Goal: Task Accomplishment & Management: Use online tool/utility

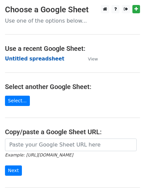
click at [43, 58] on strong "Untitled spreadsheet" at bounding box center [34, 59] width 59 height 6
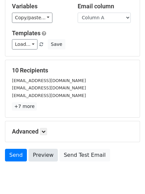
scroll to position [64, 0]
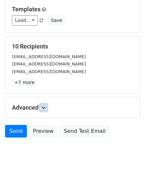
click at [44, 107] on icon at bounding box center [43, 108] width 4 height 4
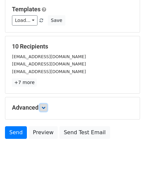
click at [44, 107] on icon at bounding box center [43, 108] width 4 height 4
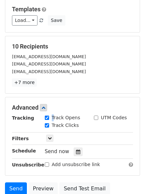
drag, startPoint x: 50, startPoint y: 114, endPoint x: 65, endPoint y: 123, distance: 17.6
click at [56, 117] on div "Advanced Tracking Track Opens UTM Codes Track Clicks Filters Only include sprea…" at bounding box center [72, 136] width 134 height 78
click at [58, 118] on label "Track Opens" at bounding box center [66, 117] width 29 height 7
click at [49, 118] on input "Track Opens" at bounding box center [47, 118] width 4 height 4
checkbox input "false"
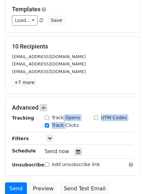
drag, startPoint x: 65, startPoint y: 123, endPoint x: 69, endPoint y: 139, distance: 17.1
click at [67, 126] on div "Track Opens UTM Codes Track Clicks" at bounding box center [89, 122] width 98 height 16
click at [68, 133] on div "Tracking Track Opens UTM Codes Track Clicks Filters Only include spreadsheet ro…" at bounding box center [72, 141] width 121 height 54
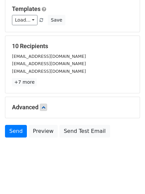
drag, startPoint x: 82, startPoint y: 106, endPoint x: 84, endPoint y: 97, distance: 8.6
click at [83, 101] on div "Advanced Tracking Track Opens UTM Codes Track Clicks Filters Only include sprea…" at bounding box center [72, 107] width 134 height 21
click at [84, 98] on div "Advanced Tracking Track Opens UTM Codes Track Clicks Filters Only include sprea…" at bounding box center [72, 107] width 134 height 21
click at [71, 118] on div "Advanced Tracking Track Opens UTM Codes Track Clicks Filters Only include sprea…" at bounding box center [72, 107] width 134 height 21
click at [71, 111] on div "Tracking Track Opens UTM Codes Track Clicks Filters Only include spreadsheet ro…" at bounding box center [72, 111] width 121 height 0
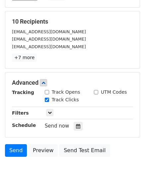
click at [69, 124] on div "Send now" at bounding box center [84, 126] width 78 height 9
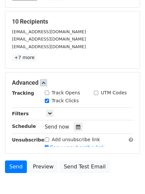
click at [68, 126] on div "Send now" at bounding box center [84, 126] width 78 height 9
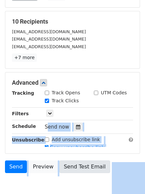
drag, startPoint x: 68, startPoint y: 126, endPoint x: 80, endPoint y: 129, distance: 11.6
click at [77, 128] on form "Variables Copy/paste... {{Column A}} {{Column B}} {{Column C}} {{Column D}} {{C…" at bounding box center [72, 61] width 135 height 229
click at [79, 160] on link "Send Test Email" at bounding box center [84, 166] width 50 height 13
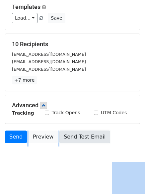
click at [80, 130] on link "Send Test Email" at bounding box center [84, 136] width 50 height 13
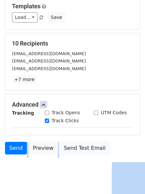
scroll to position [78, 0]
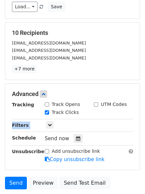
click at [119, 110] on div "Tracking Track Opens UTM Codes Track Clicks Filters Only include spreadsheet ro…" at bounding box center [72, 132] width 121 height 62
click at [119, 110] on div "Track Clicks" at bounding box center [89, 113] width 98 height 8
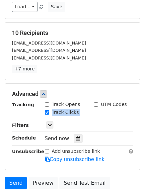
click at [119, 110] on div "Track Clicks" at bounding box center [89, 113] width 98 height 8
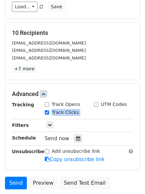
click at [119, 110] on div "Track Clicks" at bounding box center [89, 113] width 98 height 8
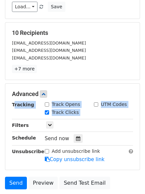
drag, startPoint x: 119, startPoint y: 110, endPoint x: 111, endPoint y: 81, distance: 29.8
click at [112, 82] on form "Variables Copy/paste... {{Column A}} {{Column B}} {{Column C}} {{Column D}} {{C…" at bounding box center [72, 75] width 135 height 234
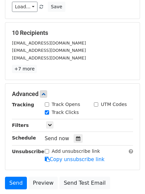
drag, startPoint x: 111, startPoint y: 81, endPoint x: 110, endPoint y: 73, distance: 8.1
click at [110, 74] on form "Variables Copy/paste... {{Column A}} {{Column B}} {{Column C}} {{Column D}} {{C…" at bounding box center [72, 75] width 135 height 234
click at [110, 73] on div "10 Recipients business@viebly.com outreach@viebly.com contact@ukpallets.co.uk +…" at bounding box center [72, 51] width 134 height 57
click at [110, 73] on p "+7 more" at bounding box center [72, 69] width 121 height 8
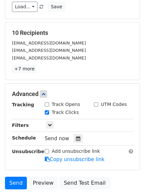
click at [110, 73] on p "+7 more" at bounding box center [72, 69] width 121 height 8
click at [64, 71] on p "+7 more" at bounding box center [72, 69] width 121 height 8
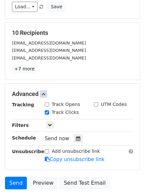
click at [145, 84] on html "New Campaign Daily emails left: 50 Google Sheet: Untitled spreadsheet Variables…" at bounding box center [72, 83] width 145 height 323
drag, startPoint x: 130, startPoint y: 88, endPoint x: 108, endPoint y: 158, distance: 73.3
click at [108, 158] on div "Advanced Tracking Track Opens UTM Codes Track Clicks Filters Only include sprea…" at bounding box center [72, 127] width 134 height 86
click at [121, 127] on div "Only include spreadsheet rows that match the following filters:" at bounding box center [89, 126] width 98 height 8
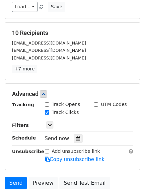
click at [121, 127] on div "Only include spreadsheet rows that match the following filters:" at bounding box center [89, 126] width 98 height 8
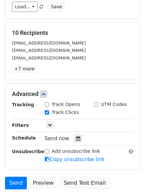
click at [121, 127] on div "Only include spreadsheet rows that match the following filters:" at bounding box center [89, 126] width 98 height 8
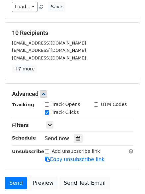
click at [121, 127] on div "Only include spreadsheet rows that match the following filters:" at bounding box center [89, 126] width 98 height 8
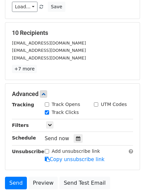
click at [121, 127] on div "Only include spreadsheet rows that match the following filters:" at bounding box center [89, 126] width 98 height 8
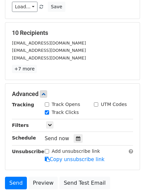
click at [121, 127] on div "Only include spreadsheet rows that match the following filters:" at bounding box center [89, 126] width 98 height 8
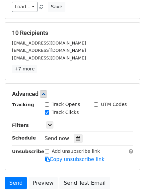
click at [121, 127] on div "Only include spreadsheet rows that match the following filters:" at bounding box center [89, 126] width 98 height 8
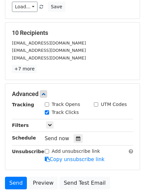
click at [121, 127] on div "Only include spreadsheet rows that match the following filters:" at bounding box center [89, 126] width 98 height 8
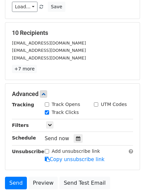
click at [121, 127] on div "Only include spreadsheet rows that match the following filters:" at bounding box center [89, 126] width 98 height 8
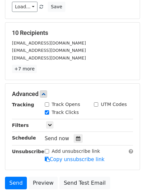
click at [121, 127] on div "Only include spreadsheet rows that match the following filters:" at bounding box center [89, 126] width 98 height 8
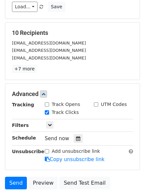
drag, startPoint x: 121, startPoint y: 127, endPoint x: 121, endPoint y: 132, distance: 4.6
click at [121, 128] on div "Only include spreadsheet rows that match the following filters:" at bounding box center [89, 126] width 98 height 8
click at [121, 132] on div "Tracking Track Opens UTM Codes Track Clicks Filters Only include spreadsheet ro…" at bounding box center [72, 132] width 121 height 62
drag, startPoint x: 121, startPoint y: 132, endPoint x: 117, endPoint y: 119, distance: 14.2
click at [121, 132] on div "Tracking Track Opens UTM Codes Track Clicks Filters Only include spreadsheet ro…" at bounding box center [72, 132] width 121 height 62
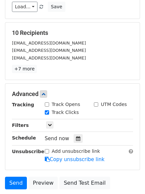
drag, startPoint x: 93, startPoint y: 117, endPoint x: 150, endPoint y: 117, distance: 57.1
click at [81, 135] on div "Tracking Track Opens UTM Codes Track Clicks Filters Only include spreadsheet ro…" at bounding box center [72, 132] width 121 height 62
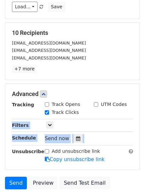
scroll to position [79, 0]
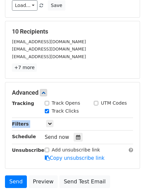
drag, startPoint x: 98, startPoint y: 125, endPoint x: 94, endPoint y: 131, distance: 7.1
click at [94, 131] on div "Tracking Track Opens UTM Codes Track Clicks Filters Only include spreadsheet ro…" at bounding box center [72, 131] width 121 height 62
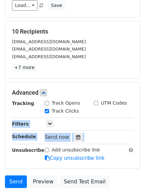
click at [112, 126] on div "Only include spreadsheet rows that match the following filters:" at bounding box center [89, 124] width 98 height 8
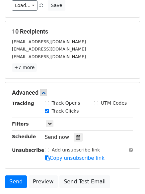
drag, startPoint x: 112, startPoint y: 126, endPoint x: 105, endPoint y: 128, distance: 6.9
click at [105, 128] on div "Tracking Track Opens UTM Codes Track Clicks Filters Only include spreadsheet ro…" at bounding box center [72, 131] width 121 height 62
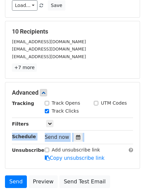
drag, startPoint x: 92, startPoint y: 130, endPoint x: 85, endPoint y: 133, distance: 7.6
click at [86, 133] on div "Tracking Track Opens UTM Codes Track Clicks Filters Only include spreadsheet ro…" at bounding box center [72, 131] width 121 height 62
click at [77, 135] on div at bounding box center [78, 137] width 9 height 9
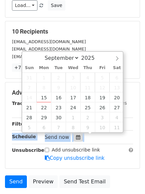
click at [76, 136] on icon at bounding box center [78, 137] width 4 height 5
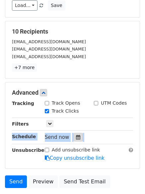
click at [76, 136] on icon at bounding box center [78, 137] width 4 height 5
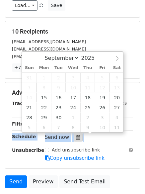
click at [76, 136] on icon at bounding box center [78, 137] width 4 height 5
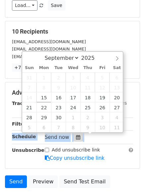
click at [76, 136] on icon at bounding box center [78, 137] width 4 height 5
click at [116, 139] on div "Send now" at bounding box center [84, 137] width 78 height 9
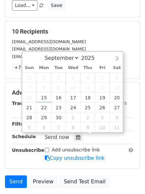
click at [116, 139] on div "Send now" at bounding box center [84, 137] width 78 height 9
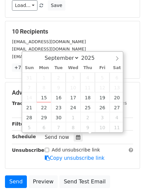
click at [116, 139] on div "Send now" at bounding box center [84, 137] width 78 height 9
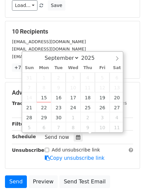
click at [116, 139] on div "Send now" at bounding box center [84, 137] width 78 height 9
click at [122, 149] on div "Add unsubscribe link Copy unsubscribe link" at bounding box center [89, 153] width 98 height 15
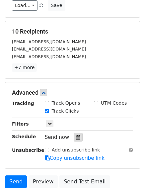
click at [76, 138] on icon at bounding box center [78, 137] width 4 height 5
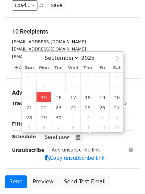
type input "2025-09-15 12:00"
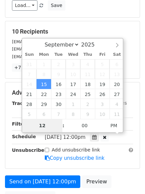
type input "4"
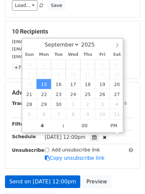
type input "2025-09-15 16:00"
click at [55, 154] on div "Add unsubscribe link Copy unsubscribe link" at bounding box center [89, 153] width 98 height 15
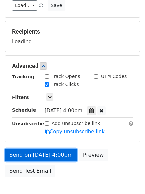
click at [52, 156] on link "Send on Sep 15 at 4:00pm" at bounding box center [41, 155] width 72 height 13
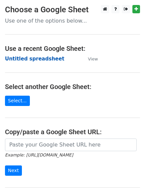
click at [43, 60] on strong "Untitled spreadsheet" at bounding box center [34, 59] width 59 height 6
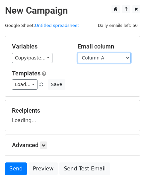
click at [119, 57] on select "Column A Column B Column C Column D Column E" at bounding box center [104, 58] width 53 height 10
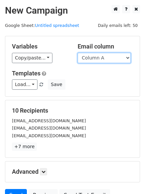
click at [113, 61] on select "Column A Column B Column C Column D Column E" at bounding box center [104, 58] width 53 height 10
select select "Column B"
click at [78, 53] on select "Column A Column B Column C Column D Column E" at bounding box center [104, 58] width 53 height 10
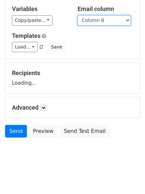
scroll to position [38, 0]
click at [123, 144] on body "New Campaign Daily emails left: 50 Google Sheet: Untitled spreadsheet Variables…" at bounding box center [72, 67] width 145 height 200
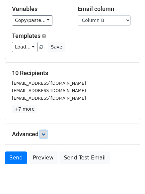
click at [43, 136] on link at bounding box center [43, 133] width 7 height 7
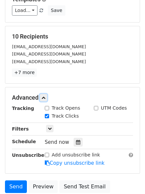
scroll to position [104, 0]
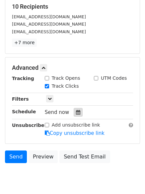
click at [75, 115] on div at bounding box center [78, 112] width 9 height 9
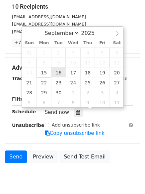
type input "2025-09-16 12:00"
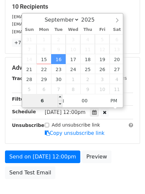
click at [48, 101] on input "6" at bounding box center [42, 100] width 41 height 13
type input "5"
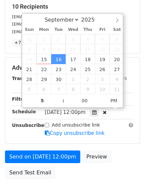
click at [82, 174] on div "Send on Sep 16 at 12:00pm Preview Send Test Email" at bounding box center [72, 166] width 145 height 32
type input "2025-09-16 17:00"
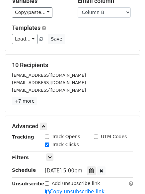
scroll to position [145, 0]
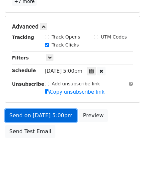
click at [64, 119] on link "Send on Sep 16 at 5:00pm" at bounding box center [41, 115] width 72 height 13
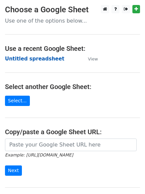
click at [40, 61] on strong "Untitled spreadsheet" at bounding box center [34, 59] width 59 height 6
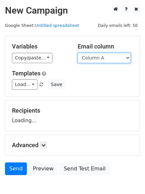
click at [102, 61] on select "Column A Column B Column C Column D Column E" at bounding box center [104, 58] width 53 height 10
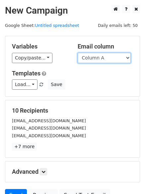
click at [116, 56] on select "Column A Column B Column C Column D Column E" at bounding box center [104, 58] width 53 height 10
select select "Column C"
click at [78, 53] on select "Column A Column B Column C Column D Column E" at bounding box center [104, 58] width 53 height 10
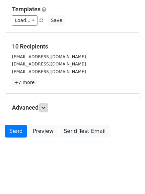
click at [47, 108] on link at bounding box center [43, 107] width 7 height 7
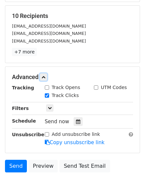
scroll to position [129, 0]
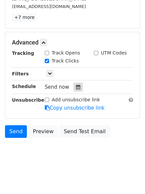
click at [75, 91] on div at bounding box center [78, 87] width 9 height 9
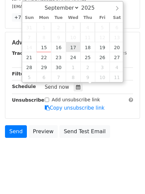
type input "2025-09-17 12:00"
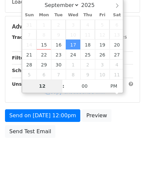
type input "6"
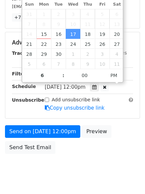
type input "2025-09-17 18:00"
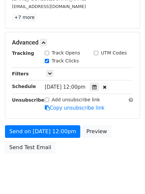
click at [109, 120] on form "Variables Copy/paste... {{Column A}} {{Column B}} {{Column C}} {{Column D}} {{C…" at bounding box center [72, 32] width 135 height 250
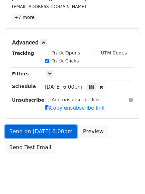
click at [56, 136] on link "Send on Sep 17 at 6:00pm" at bounding box center [41, 131] width 72 height 13
click at [54, 129] on link "Send on Sep 17 at 6:00pm" at bounding box center [41, 131] width 72 height 13
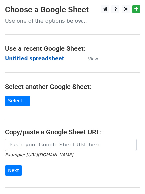
click at [41, 60] on strong "Untitled spreadsheet" at bounding box center [34, 59] width 59 height 6
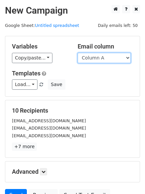
click at [116, 59] on select "Column A Column B Column C Column D Column E" at bounding box center [104, 58] width 53 height 10
select select "Column D"
click at [78, 53] on select "Column A Column B Column C Column D Column E" at bounding box center [104, 58] width 53 height 10
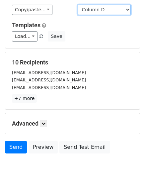
scroll to position [64, 0]
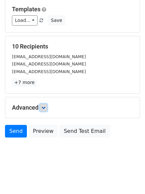
click at [43, 107] on icon at bounding box center [43, 108] width 4 height 4
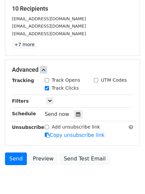
scroll to position [129, 0]
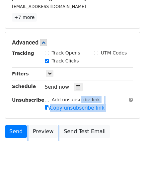
drag, startPoint x: 96, startPoint y: 148, endPoint x: 74, endPoint y: 93, distance: 59.2
click at [74, 95] on body "New Campaign Daily emails left: 50 Google Sheet: Untitled spreadsheet Variables…" at bounding box center [72, 22] width 145 height 292
click at [76, 89] on icon at bounding box center [78, 87] width 4 height 5
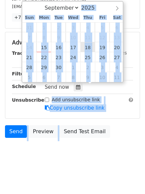
type input "2025-09-18 12:00"
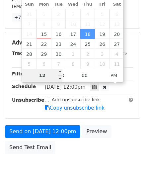
type input "7"
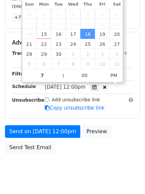
type input "2025-09-18 19:00"
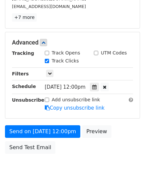
click at [76, 173] on body "New Campaign Daily emails left: 50 Google Sheet: Untitled spreadsheet Variables…" at bounding box center [72, 30] width 145 height 308
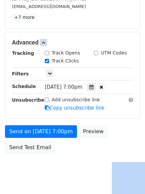
click at [76, 173] on body "New Campaign Daily emails left: 50 Google Sheet: Untitled spreadsheet Variables…" at bounding box center [72, 30] width 145 height 308
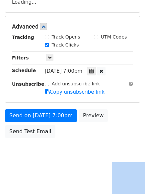
drag, startPoint x: 76, startPoint y: 173, endPoint x: 62, endPoint y: 138, distance: 37.5
click at [62, 139] on html "New Campaign Daily emails left: 50 Google Sheet: Untitled spreadsheet Variables…" at bounding box center [72, 37] width 145 height 313
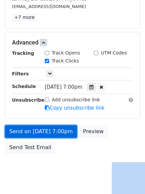
click at [63, 132] on link "Send on Sep 18 at 7:00pm" at bounding box center [41, 131] width 72 height 13
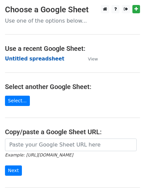
click at [44, 61] on strong "Untitled spreadsheet" at bounding box center [34, 59] width 59 height 6
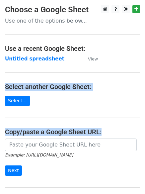
drag, startPoint x: -49, startPoint y: 103, endPoint x: -53, endPoint y: 145, distance: 42.6
click at [0, 145] on html "Choose a Google Sheet Use one of the options below... Use a recent Google Sheet…" at bounding box center [72, 132] width 145 height 264
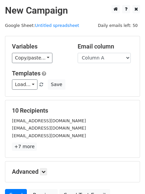
click at [99, 84] on div "Load... No templates saved Save" at bounding box center [72, 84] width 131 height 10
click at [122, 58] on select "Column A Column B Column C Column D Column E" at bounding box center [104, 58] width 53 height 10
select select "Column E"
click at [78, 53] on select "Column A Column B Column C Column D Column E" at bounding box center [104, 58] width 53 height 10
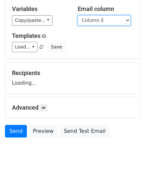
scroll to position [64, 0]
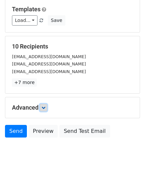
click at [45, 108] on icon at bounding box center [43, 108] width 4 height 4
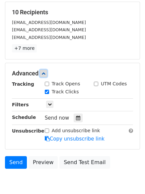
scroll to position [129, 0]
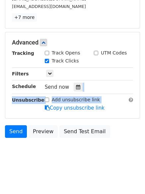
drag, startPoint x: 92, startPoint y: 97, endPoint x: 68, endPoint y: 86, distance: 26.3
click at [73, 87] on div "Tracking Track Opens UTM Codes Track Clicks Filters Only include spreadsheet ro…" at bounding box center [72, 80] width 121 height 62
click at [78, 86] on div at bounding box center [78, 87] width 9 height 9
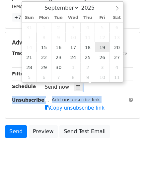
type input "[DATE] 12:00"
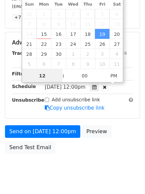
scroll to position [0, 0]
type input "8"
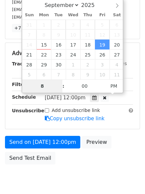
scroll to position [129, 0]
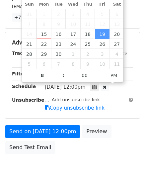
type input "[DATE] 20:00"
click at [89, 159] on body "New Campaign Daily emails left: 50 Google Sheet: Untitled spreadsheet Variables…" at bounding box center [72, 30] width 145 height 308
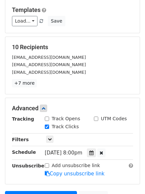
scroll to position [145, 0]
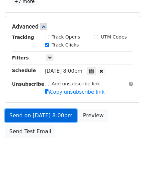
click at [60, 112] on link "Send on [DATE] 8:00pm" at bounding box center [41, 115] width 72 height 13
